Goal: Transaction & Acquisition: Purchase product/service

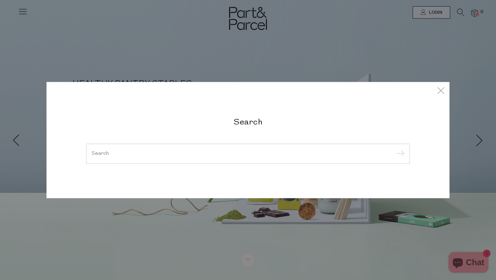
type input "e"
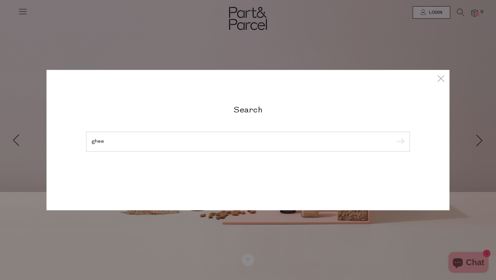
type input "ghee"
click at [394, 137] on input "submit" at bounding box center [399, 142] width 10 height 10
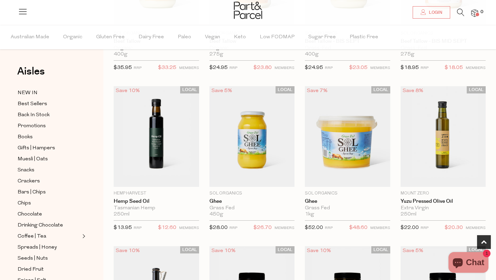
scroll to position [317, 0]
